Goal: Transaction & Acquisition: Book appointment/travel/reservation

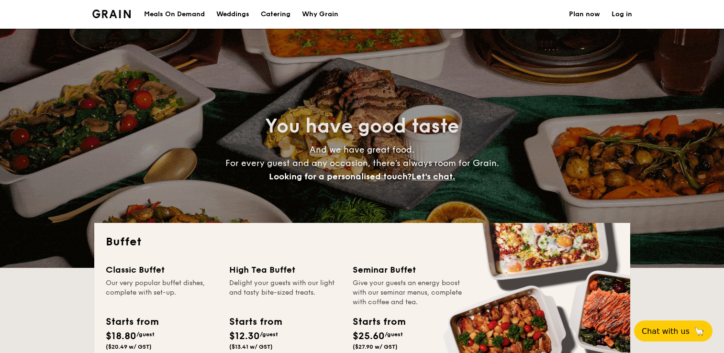
select select
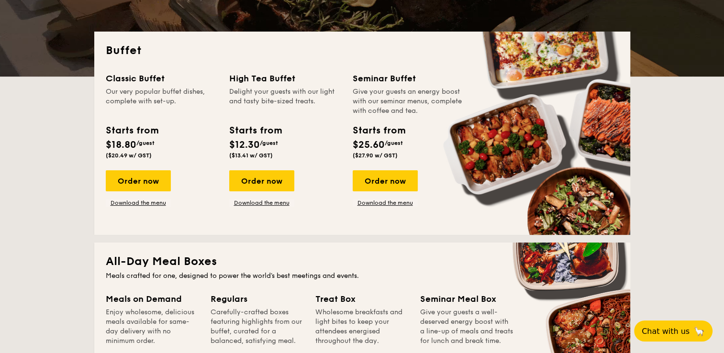
scroll to position [239, 0]
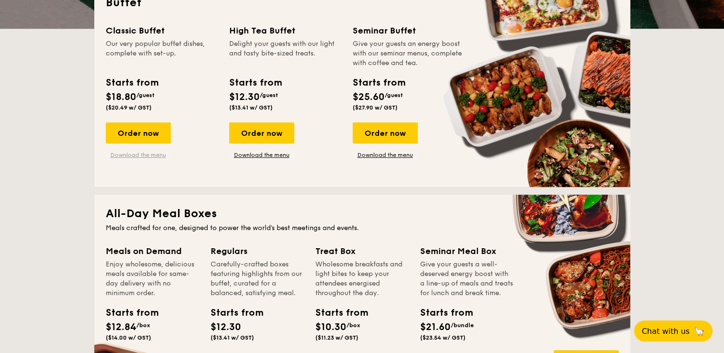
click at [138, 154] on link "Download the menu" at bounding box center [138, 155] width 65 height 8
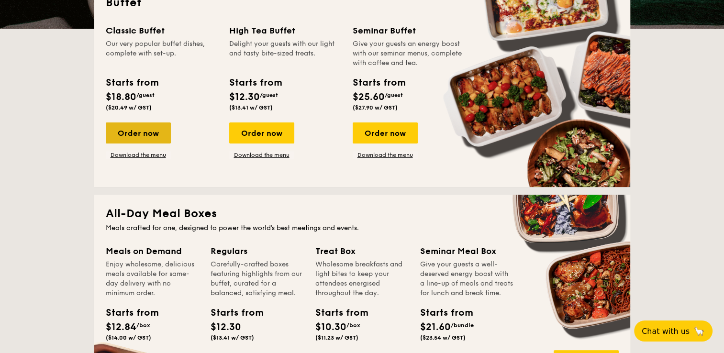
click at [140, 131] on div "Order now" at bounding box center [138, 133] width 65 height 21
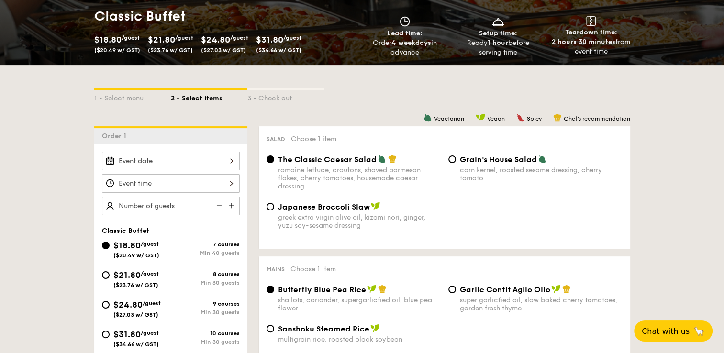
scroll to position [239, 0]
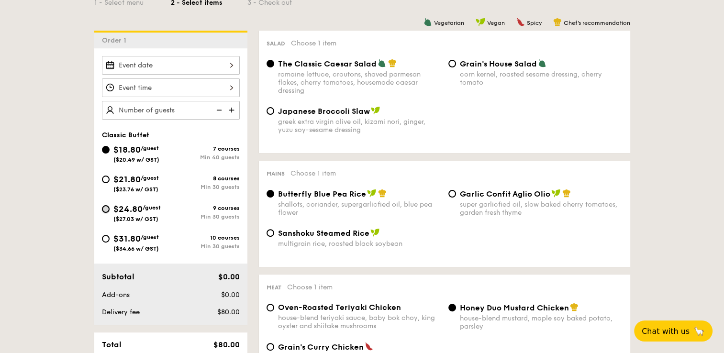
click at [107, 210] on input "$24.80 /guest ($27.03 w/ GST) 9 courses Min 30 guests" at bounding box center [106, 209] width 8 height 8
radio input "true"
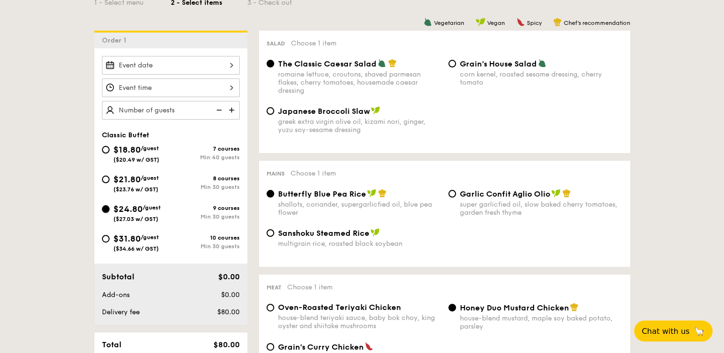
radio input "true"
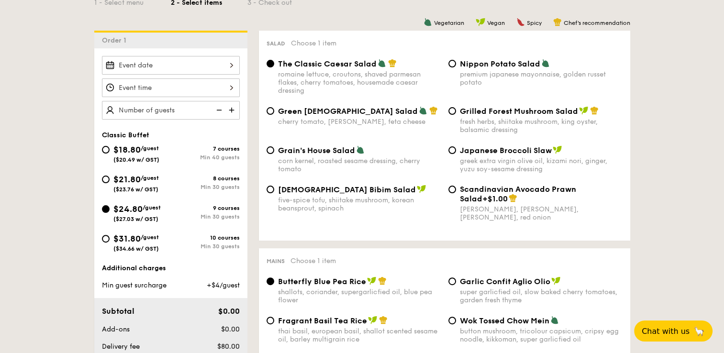
click at [232, 64] on div at bounding box center [171, 65] width 138 height 19
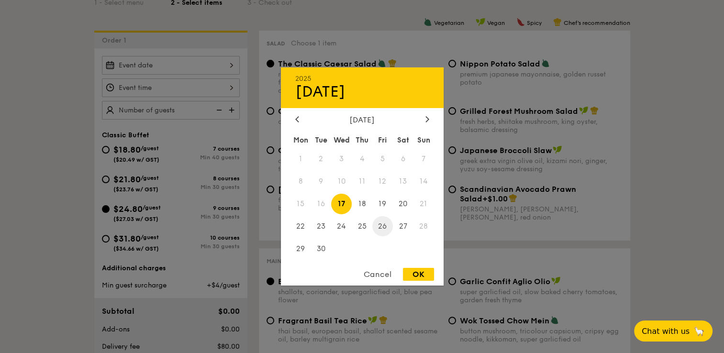
click at [378, 225] on span "26" at bounding box center [382, 226] width 21 height 21
click at [412, 276] on div "OK" at bounding box center [418, 274] width 31 height 13
type input "Sep 26, 2025"
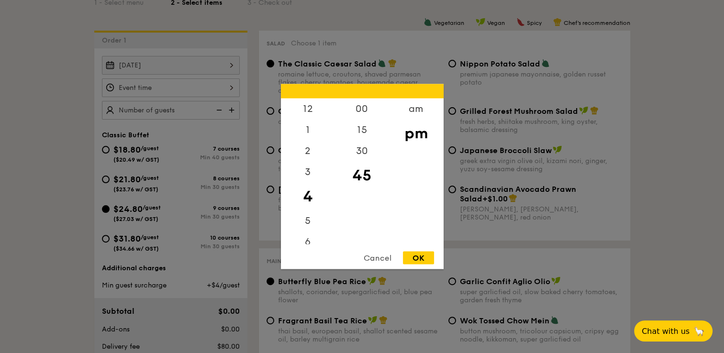
click at [233, 90] on div "12 1 2 3 4 5 6 7 8 9 10 11 00 15 30 45 am pm Cancel OK" at bounding box center [171, 87] width 138 height 19
drag, startPoint x: 306, startPoint y: 178, endPoint x: 307, endPoint y: 163, distance: 14.8
click at [307, 163] on div "3" at bounding box center [308, 176] width 54 height 28
click at [311, 147] on div "6" at bounding box center [308, 150] width 54 height 28
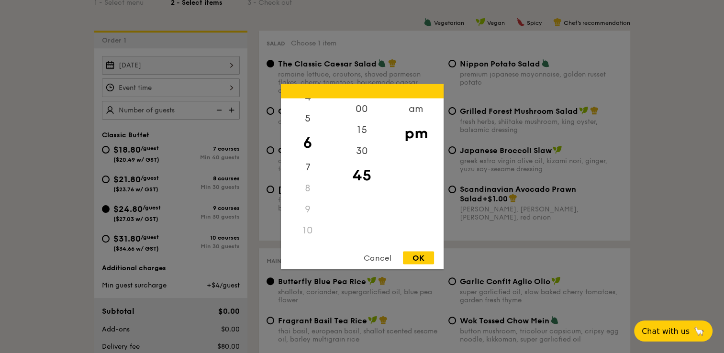
scroll to position [89, 0]
click at [359, 175] on div "45" at bounding box center [362, 176] width 54 height 28
drag, startPoint x: 359, startPoint y: 175, endPoint x: 359, endPoint y: 162, distance: 13.4
click at [359, 162] on div "45" at bounding box center [362, 176] width 54 height 28
drag, startPoint x: 359, startPoint y: 162, endPoint x: 313, endPoint y: 162, distance: 45.9
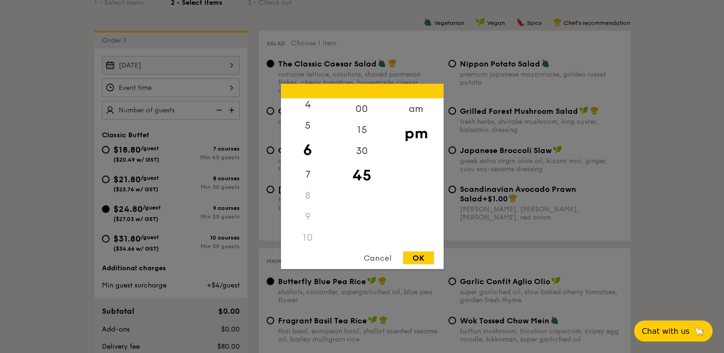
click at [306, 164] on div "12 1 2 3 4 5 6 7 8 9 10 11" at bounding box center [308, 172] width 54 height 146
drag, startPoint x: 360, startPoint y: 175, endPoint x: 360, endPoint y: 155, distance: 20.1
click at [360, 155] on div "00 15 30 45" at bounding box center [362, 172] width 54 height 146
click at [425, 261] on div "OK" at bounding box center [418, 258] width 31 height 13
type input "6:45PM"
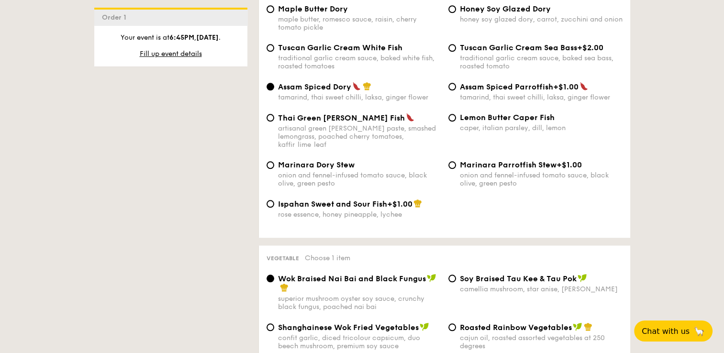
scroll to position [1053, 0]
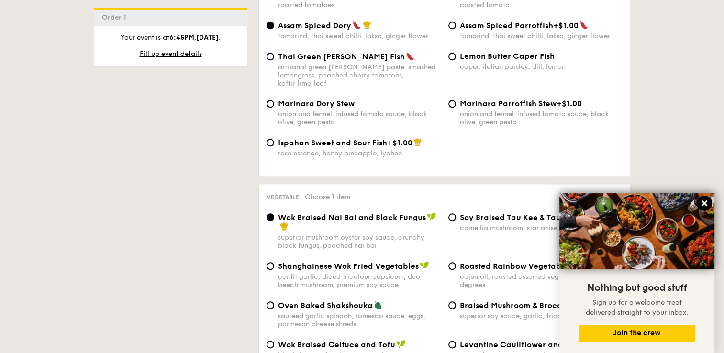
click at [706, 203] on icon at bounding box center [705, 204] width 6 height 6
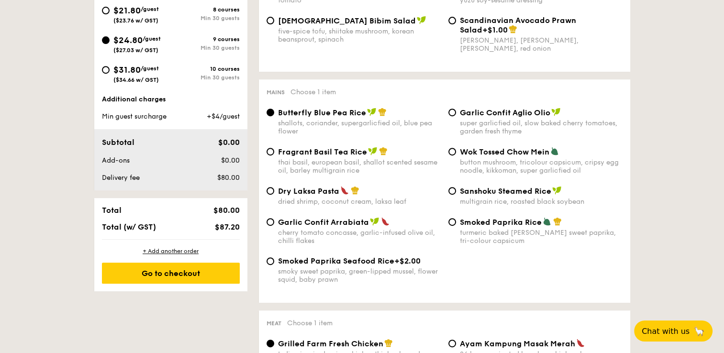
scroll to position [335, 0]
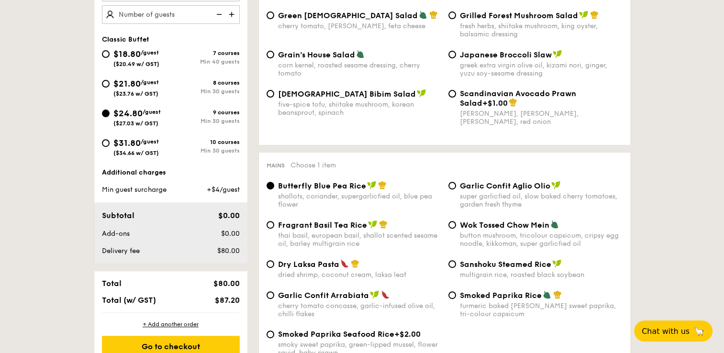
click at [227, 12] on img at bounding box center [232, 14] width 14 height 18
type input "30 guests"
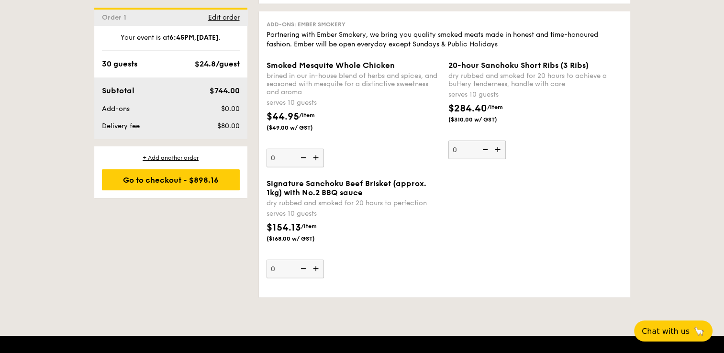
scroll to position [2250, 0]
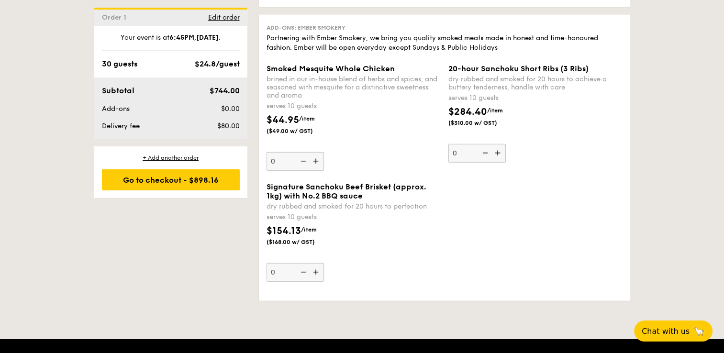
click at [315, 281] on img at bounding box center [317, 272] width 14 height 18
click at [315, 282] on input "0" at bounding box center [295, 272] width 57 height 19
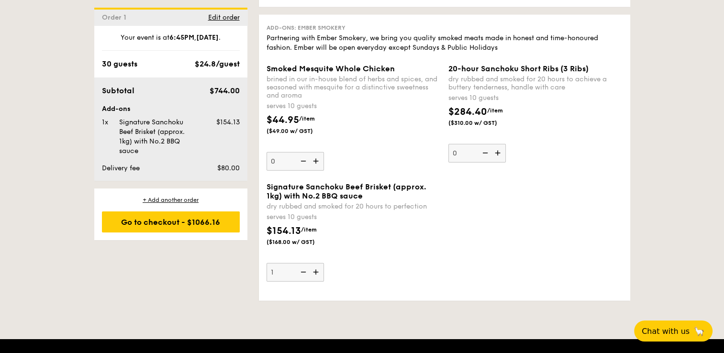
click at [315, 281] on img at bounding box center [317, 272] width 14 height 18
click at [315, 282] on input "1" at bounding box center [295, 272] width 57 height 19
click at [303, 281] on img at bounding box center [302, 272] width 14 height 18
click at [303, 282] on input "2" at bounding box center [295, 272] width 57 height 19
type input "1"
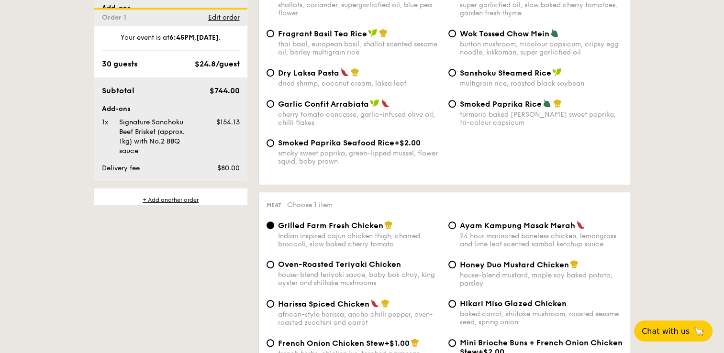
scroll to position [2361, 0]
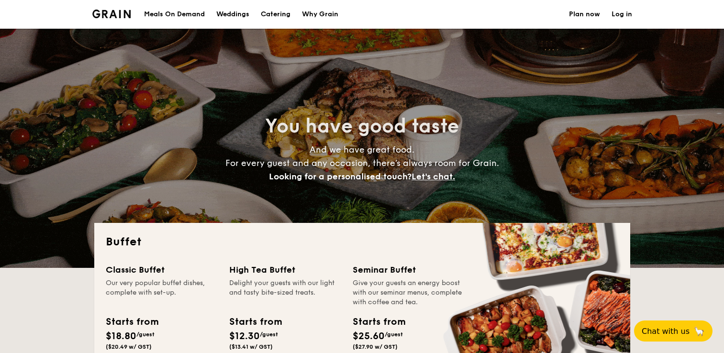
select select
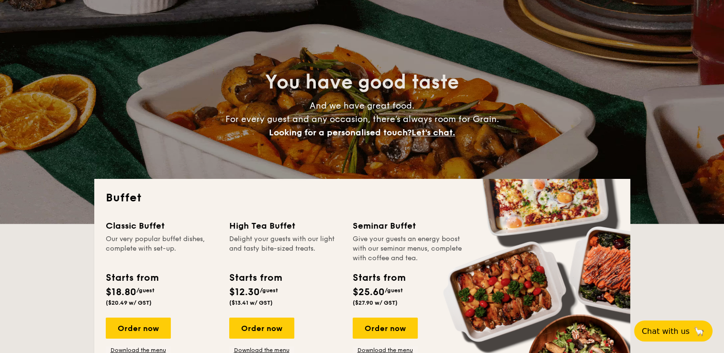
scroll to position [96, 0]
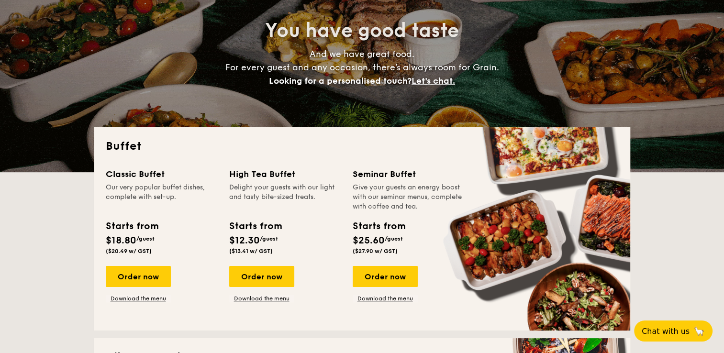
drag, startPoint x: 143, startPoint y: 296, endPoint x: 137, endPoint y: 294, distance: 6.1
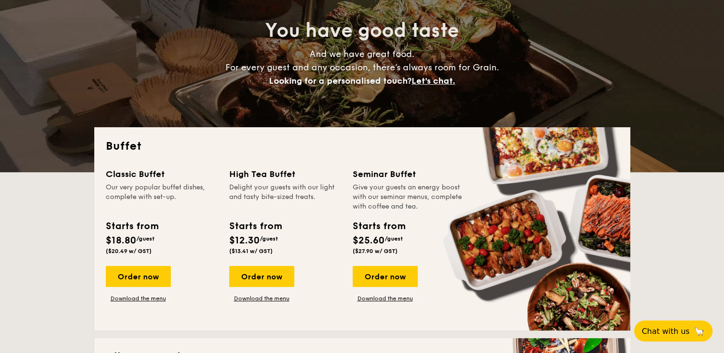
click at [143, 296] on link "Download the menu" at bounding box center [138, 299] width 65 height 8
